Goal: Find specific page/section: Find specific page/section

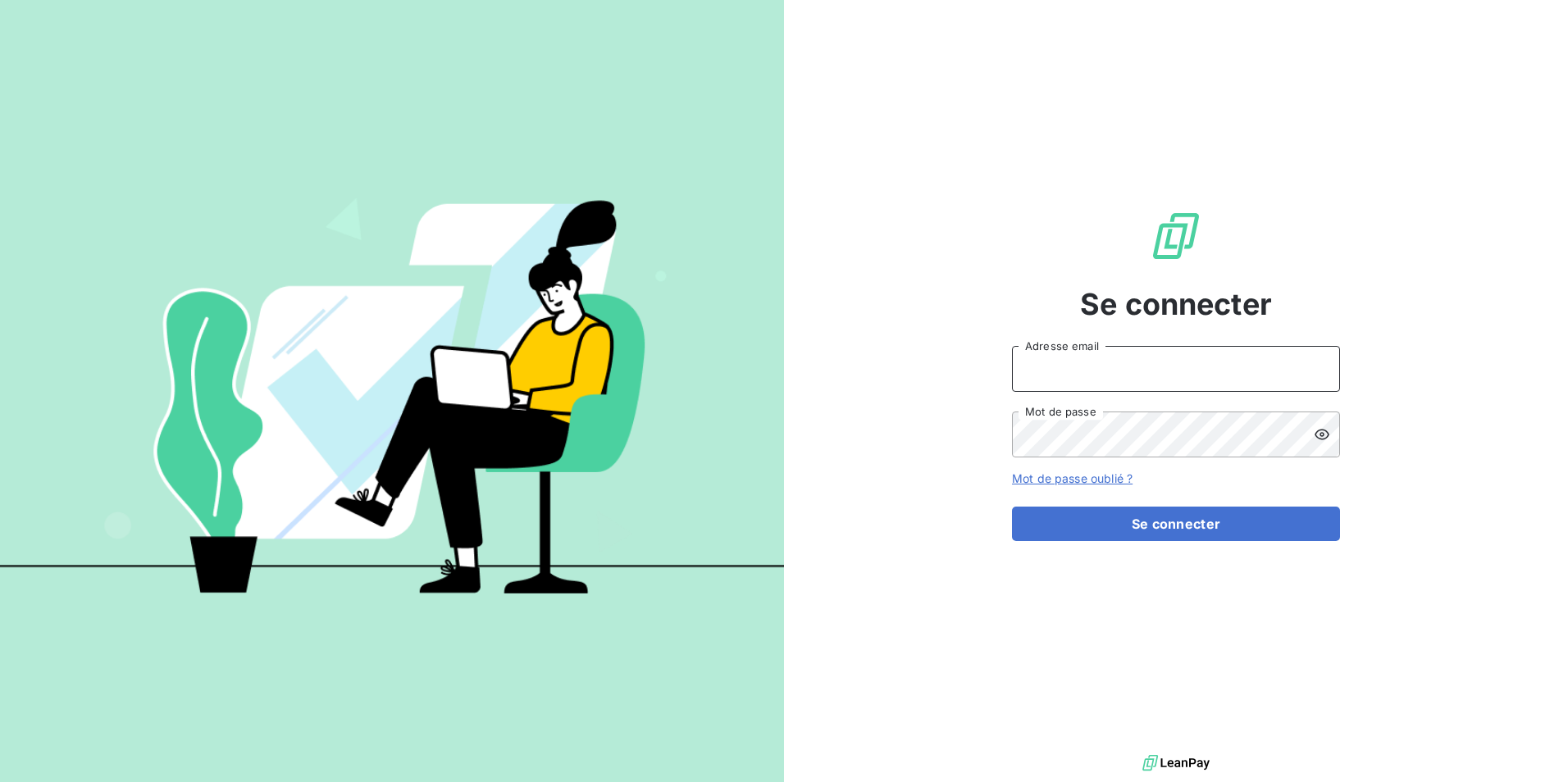
type input "[PERSON_NAME][EMAIL_ADDRESS][DOMAIN_NAME]"
click at [1202, 538] on button "Se connecter" at bounding box center [1176, 523] width 328 height 34
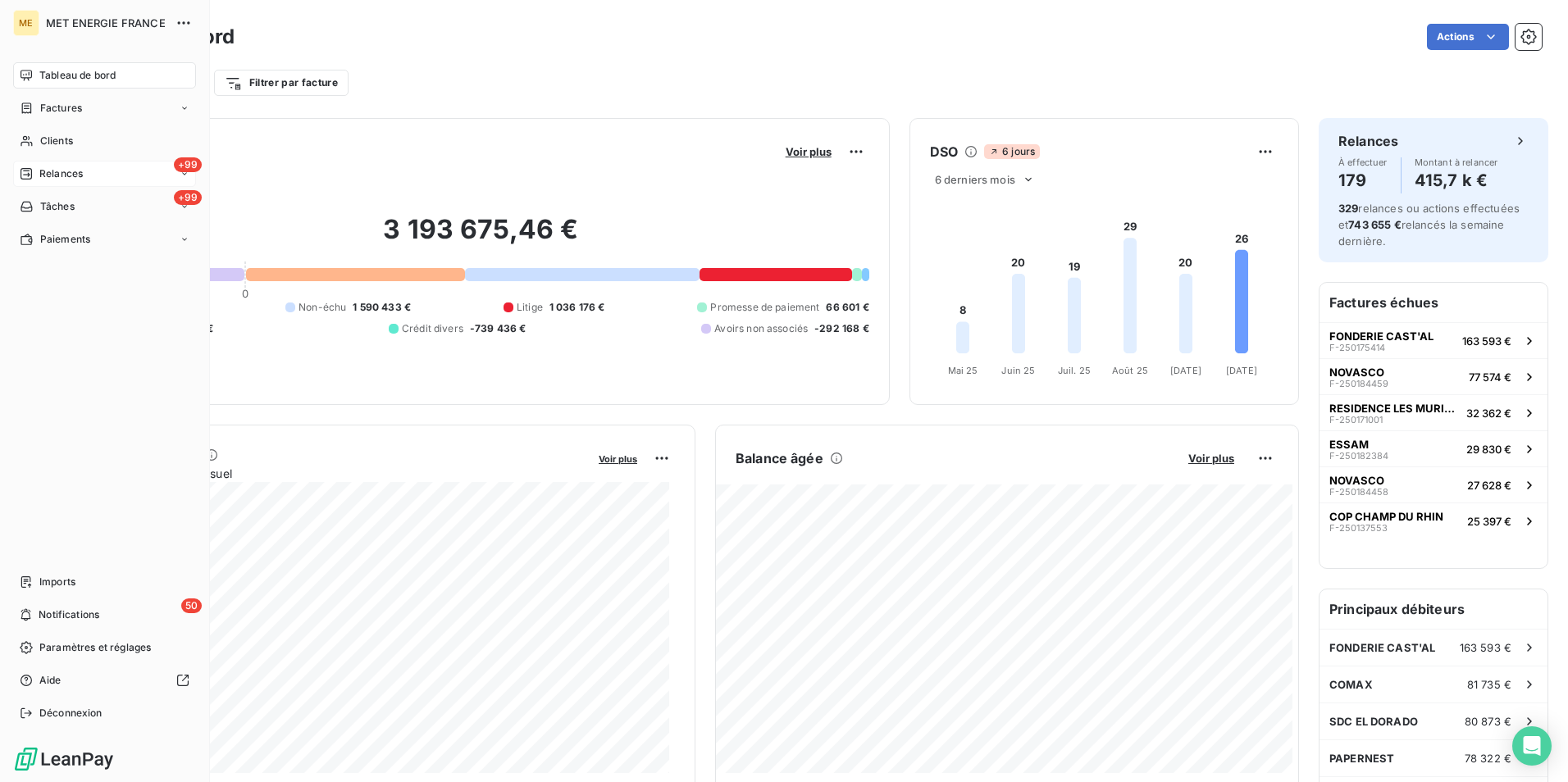
click at [48, 174] on span "Relances" at bounding box center [61, 174] width 44 height 15
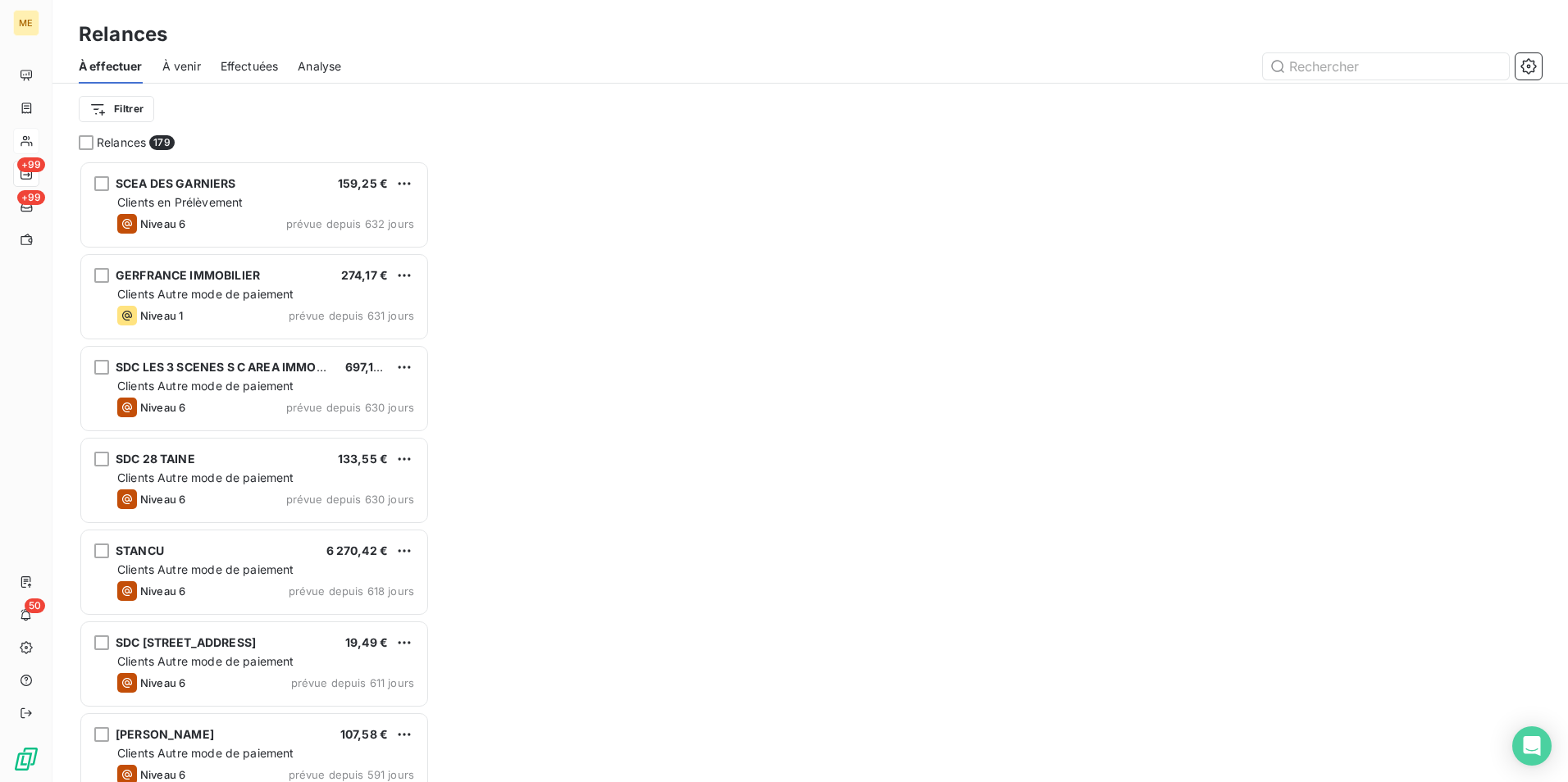
scroll to position [609, 339]
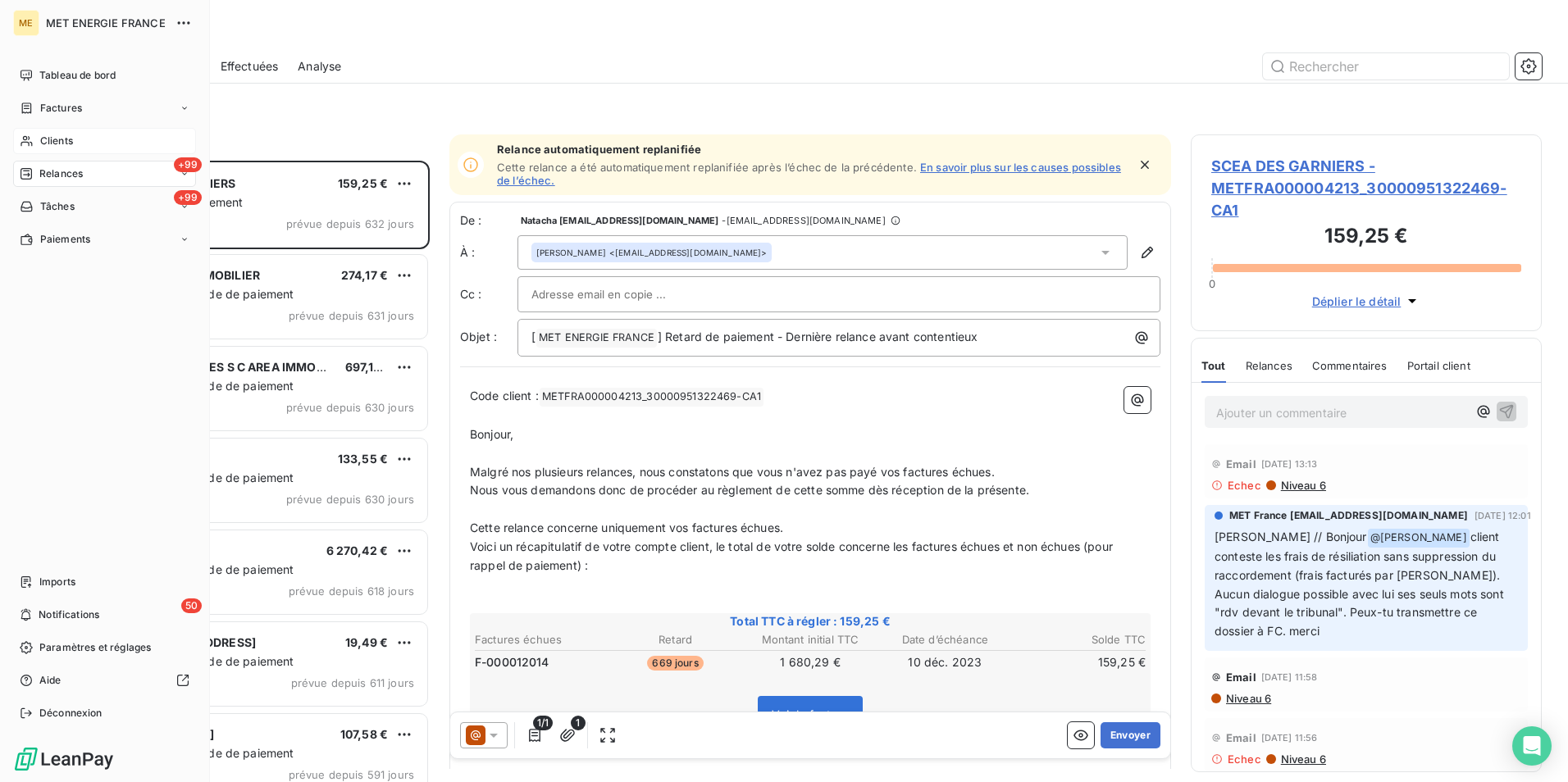
click at [75, 143] on div "Clients" at bounding box center [104, 141] width 183 height 26
